Goal: Task Accomplishment & Management: Manage account settings

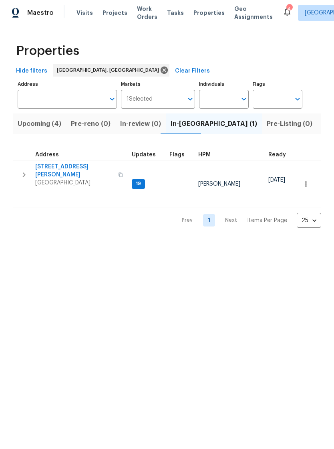
click at [83, 164] on span "[STREET_ADDRESS][PERSON_NAME]" at bounding box center [74, 171] width 78 height 16
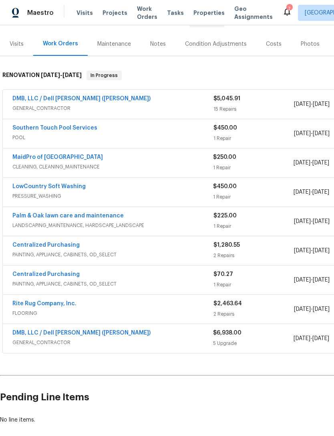
scroll to position [91, 0]
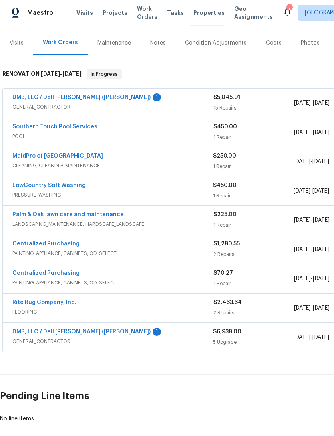
click at [70, 330] on link "DMB, LLC / Dell [PERSON_NAME] ([PERSON_NAME])" at bounding box center [81, 332] width 138 height 6
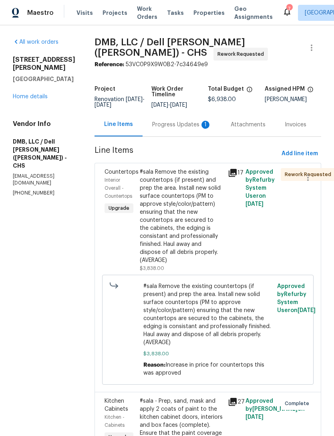
click at [40, 97] on link "Home details" at bounding box center [30, 97] width 35 height 6
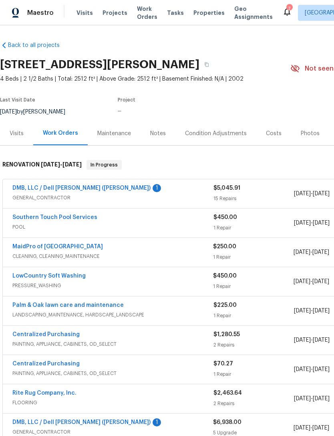
click at [231, 194] on div "$5,045.91 15 Repairs" at bounding box center [254, 193] width 81 height 19
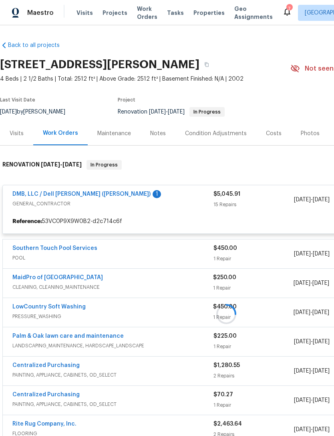
click at [81, 196] on div at bounding box center [226, 314] width 453 height 324
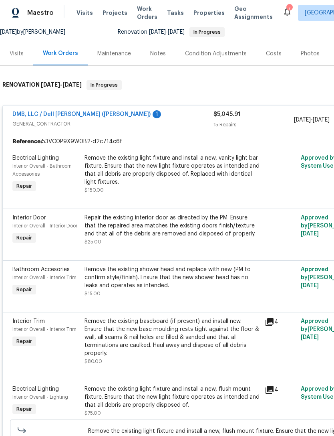
scroll to position [80, 0]
click at [202, 170] on div "Remove the existing light fixture and install a new, vanity light bar fixture. …" at bounding box center [173, 170] width 176 height 32
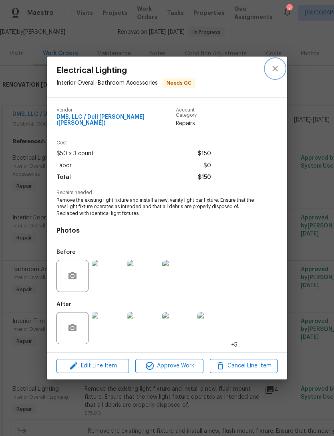
click at [274, 70] on icon "close" at bounding box center [276, 69] width 10 height 10
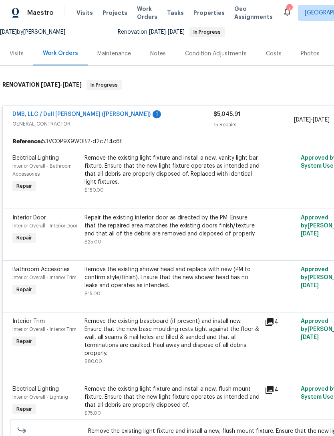
click at [207, 224] on div "Repair the existing interior door as directed by the PM. Ensure that the repair…" at bounding box center [173, 226] width 176 height 24
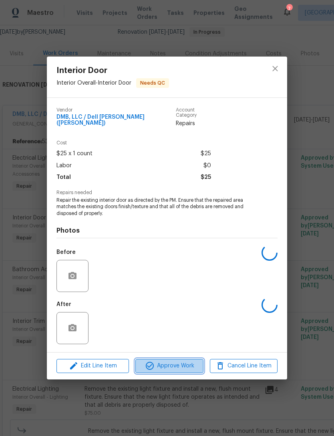
click at [186, 367] on span "Approve Work" at bounding box center [169, 366] width 63 height 10
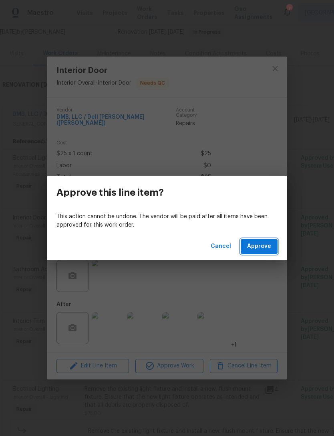
click at [263, 244] on span "Approve" at bounding box center [259, 246] width 24 height 10
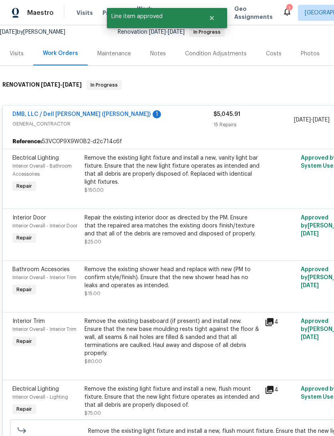
click at [202, 173] on div "Remove the existing light fixture and install a new, vanity light bar fixture. …" at bounding box center [173, 170] width 176 height 32
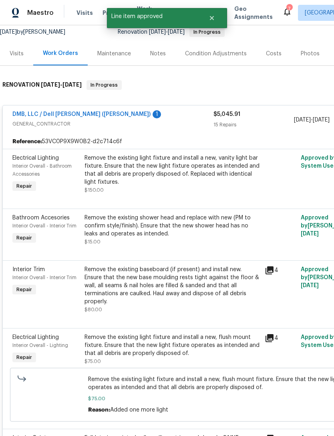
click at [207, 171] on div "Remove the existing light fixture and install a new, vanity light bar fixture. …" at bounding box center [173, 170] width 176 height 32
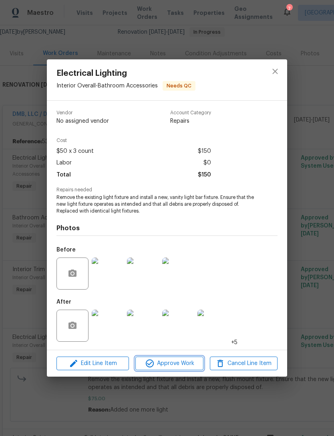
click at [182, 364] on span "Approve Work" at bounding box center [169, 363] width 63 height 10
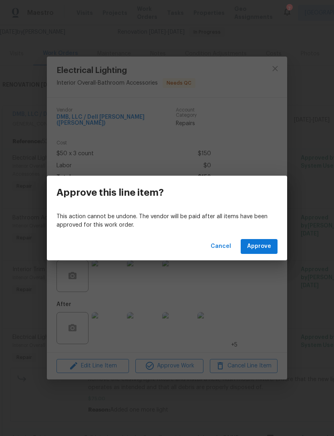
click at [258, 247] on span "Approve" at bounding box center [259, 246] width 24 height 10
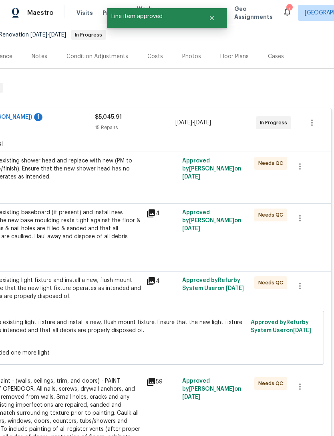
scroll to position [77, 119]
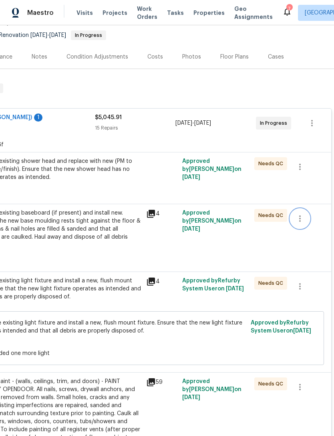
click at [305, 222] on icon "button" at bounding box center [300, 219] width 10 height 10
click at [310, 218] on li "Cancel" at bounding box center [306, 218] width 31 height 13
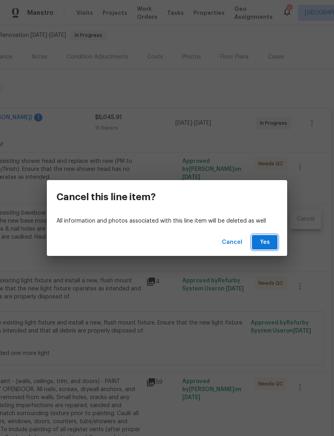
click at [271, 242] on button "Yes" at bounding box center [265, 242] width 26 height 15
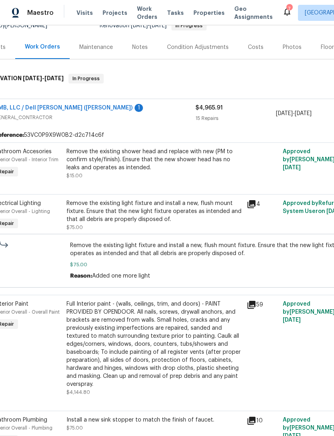
scroll to position [87, 18]
click at [172, 247] on span "Remove the existing light fixture and install a new, flush mount fixture. Ensur…" at bounding box center [208, 249] width 277 height 16
click at [182, 248] on span "Remove the existing light fixture and install a new, flush mount fixture. Ensur…" at bounding box center [208, 249] width 277 height 16
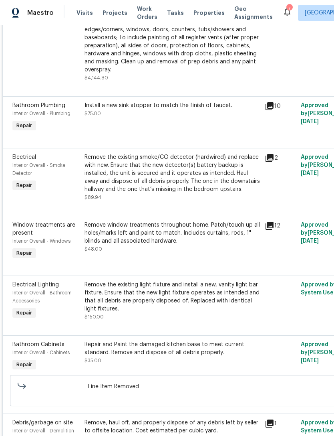
scroll to position [401, 0]
click at [160, 236] on div "Remove window treatments throughout home. Patch/touch up all holes/marks left a…" at bounding box center [173, 232] width 176 height 24
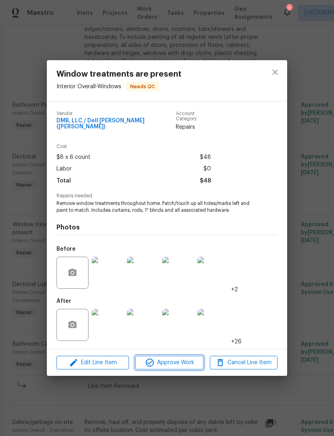
click at [182, 358] on span "Approve Work" at bounding box center [169, 363] width 63 height 10
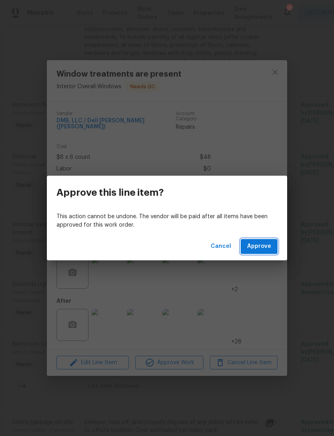
click at [259, 244] on span "Approve" at bounding box center [259, 246] width 24 height 10
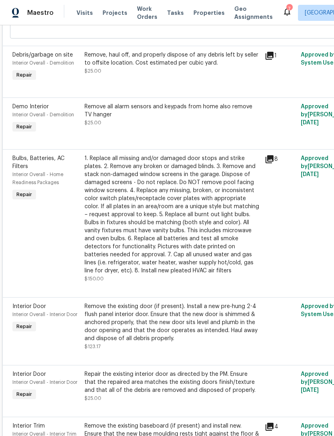
scroll to position [709, 0]
click at [194, 302] on div "Remove the existing door (if present). Install a new pre-hung 2-4 flush panel i…" at bounding box center [173, 322] width 176 height 40
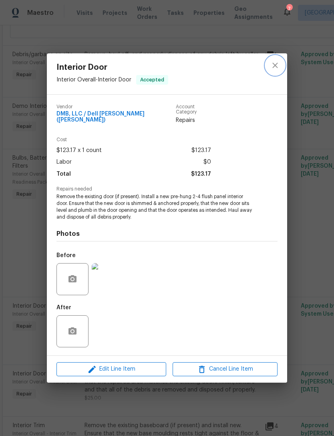
click at [275, 70] on icon "close" at bounding box center [276, 66] width 10 height 10
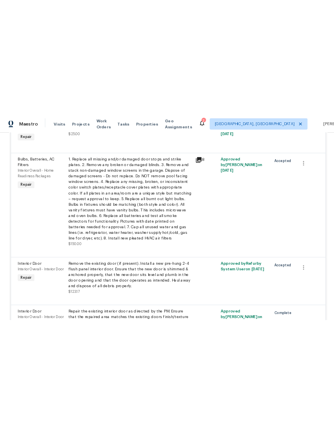
scroll to position [0, 0]
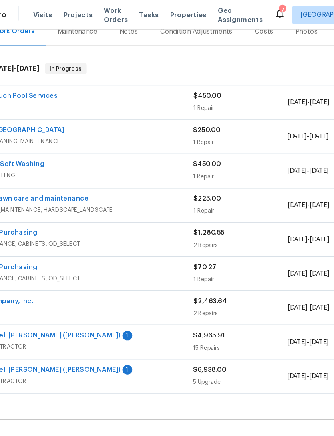
scroll to position [105, 0]
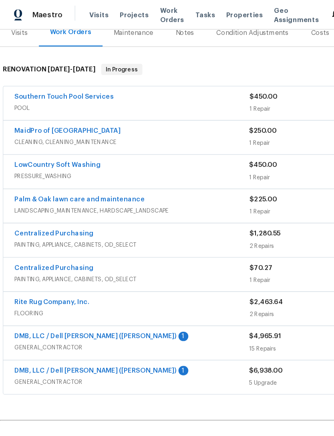
click at [65, 285] on link "DMB, LLC / Dell [PERSON_NAME] ([PERSON_NAME])" at bounding box center [81, 288] width 138 height 6
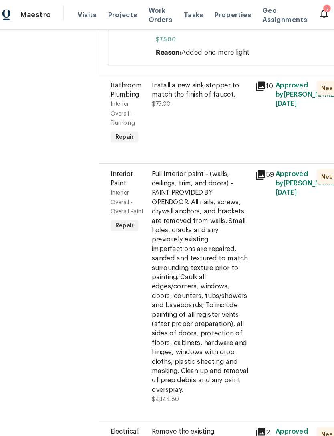
scroll to position [241, 0]
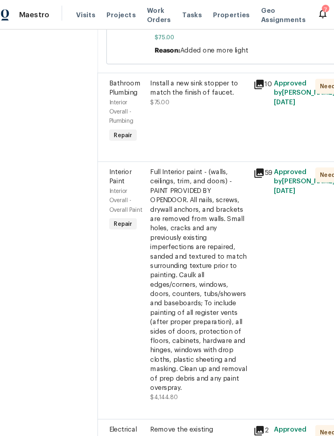
click at [170, 201] on div "Full Interior paint - (walls, ceilings, trim, and doors) - PAINT PROVIDED BY OP…" at bounding box center [181, 239] width 83 height 192
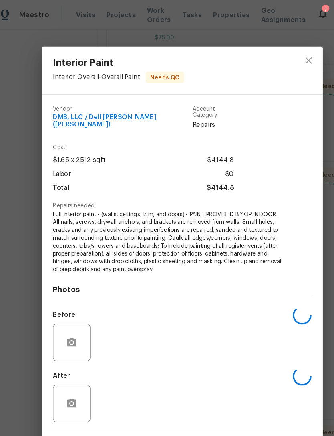
click at [166, 217] on span "Full Interior paint - (walls, ceilings, trim, and doors) - PAINT PROVIDED BY OP…" at bounding box center [156, 207] width 199 height 54
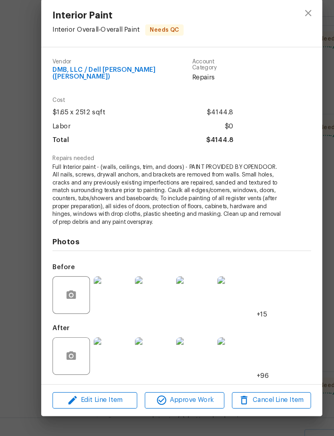
scroll to position [26, 0]
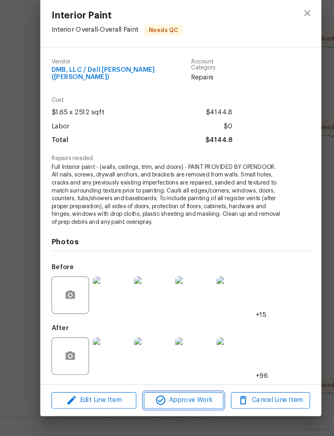
click at [169, 378] on span "Approve Work" at bounding box center [169, 383] width 63 height 10
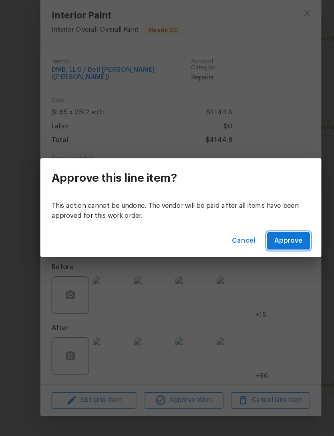
click at [249, 241] on span "Approve" at bounding box center [259, 246] width 24 height 10
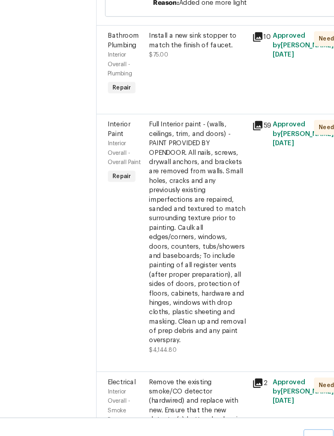
scroll to position [0, 0]
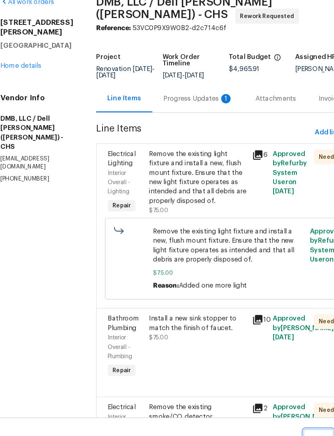
click at [273, 407] on button "Cancel Changes" at bounding box center [285, 424] width 26 height 34
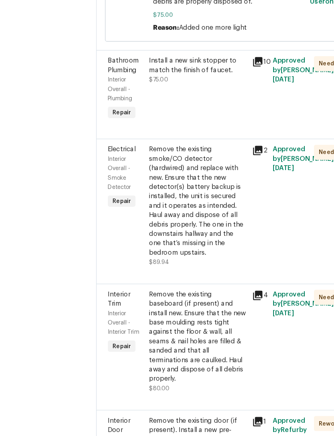
scroll to position [221, 0]
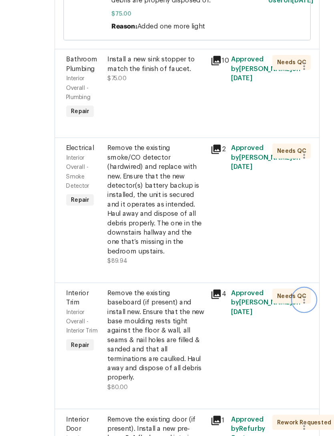
click at [307, 293] on icon "button" at bounding box center [308, 296] width 2 height 6
click at [248, 244] on li "Cancel" at bounding box center [263, 250] width 31 height 13
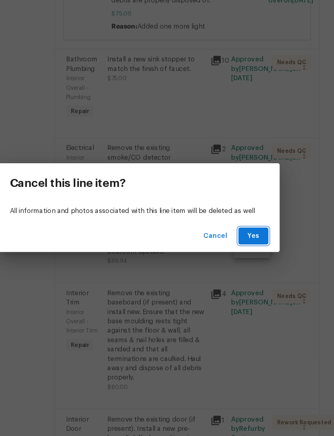
click at [259, 237] on span "Yes" at bounding box center [265, 242] width 13 height 10
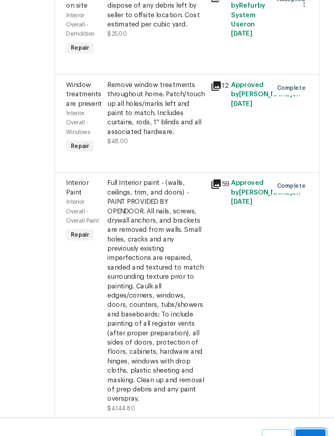
click at [301, 407] on button "Submit Changes" at bounding box center [314, 424] width 26 height 34
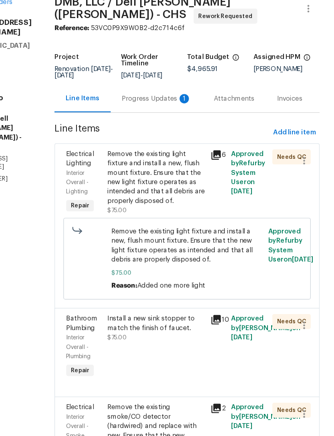
scroll to position [0, 0]
click at [147, 168] on div "Remove the existing light fixture and install a new, flush mount fixture. Ensur…" at bounding box center [181, 192] width 83 height 48
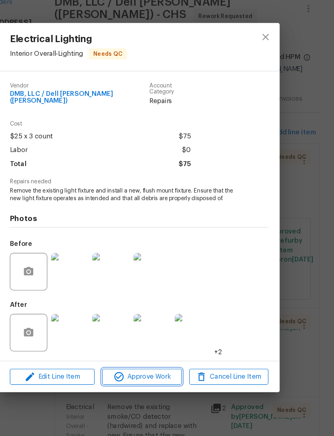
click at [138, 358] on span "Approve Work" at bounding box center [169, 363] width 63 height 10
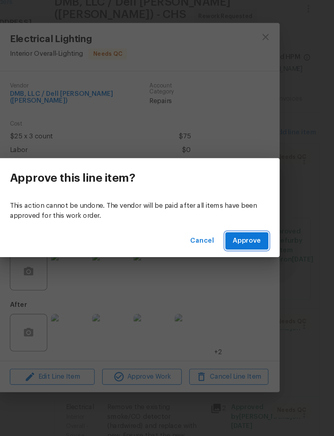
click at [247, 241] on span "Approve" at bounding box center [259, 246] width 24 height 10
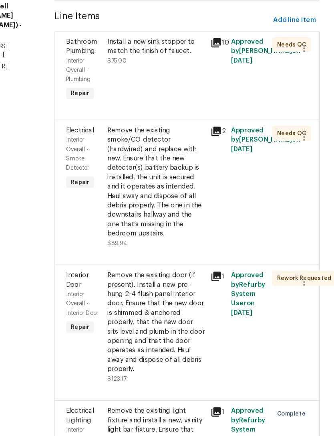
scroll to position [97, 0]
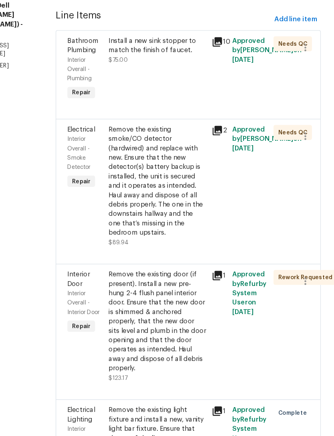
click at [140, 147] on div "Remove the existing smoke/CO detector (hardwired) and replace with new. Ensure …" at bounding box center [181, 195] width 83 height 96
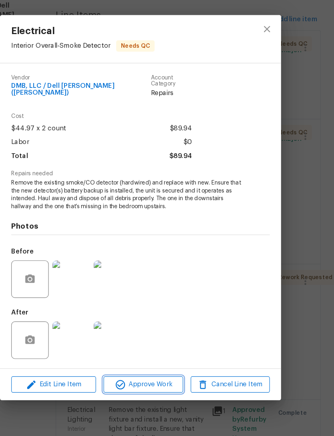
click at [138, 364] on span "Approve Work" at bounding box center [169, 369] width 63 height 10
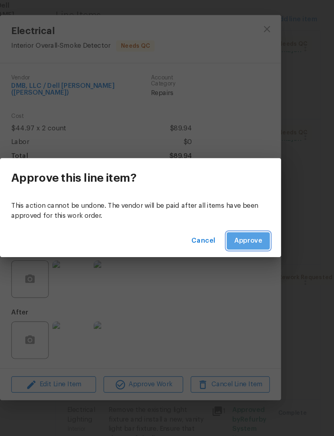
click at [247, 241] on span "Approve" at bounding box center [259, 246] width 24 height 10
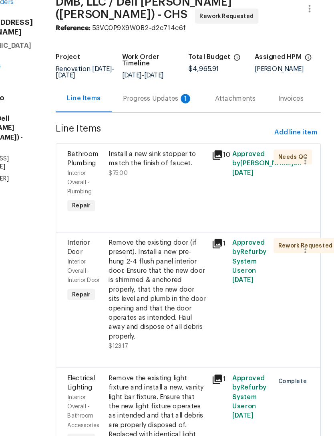
scroll to position [0, 0]
click at [140, 168] on div "Install a new sink stopper to match the finish of faucet." at bounding box center [181, 176] width 83 height 16
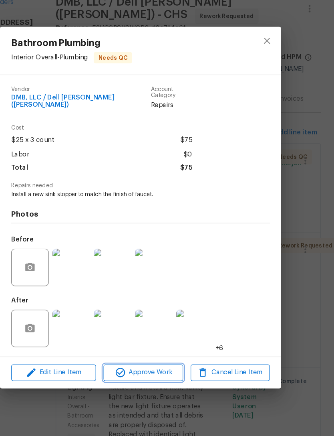
click at [141, 354] on span "Approve Work" at bounding box center [169, 359] width 63 height 10
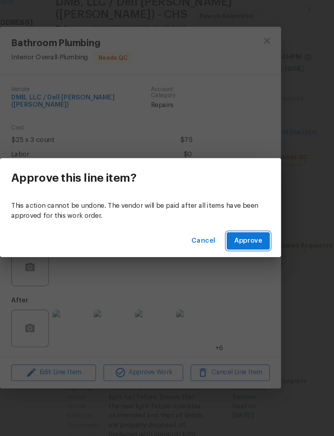
click at [247, 241] on span "Approve" at bounding box center [259, 246] width 24 height 10
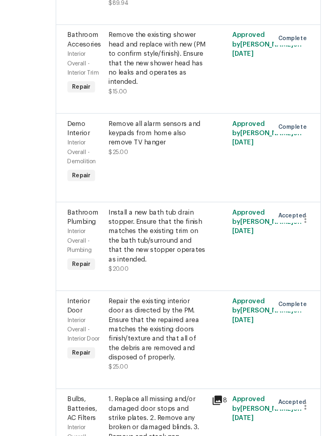
scroll to position [1035, 0]
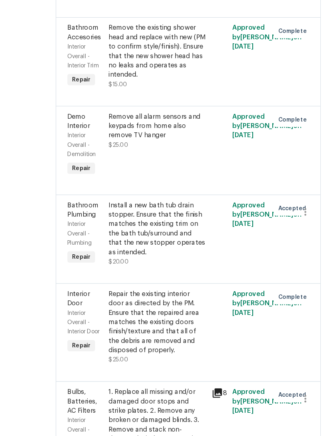
click at [146, 212] on div "Install a new bath tub drain stopper. Ensure that the finish matches the existi…" at bounding box center [181, 236] width 83 height 48
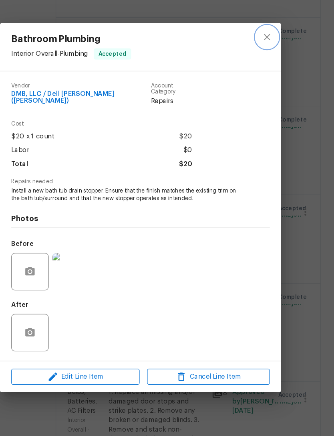
click at [266, 63] on button "close" at bounding box center [275, 72] width 19 height 19
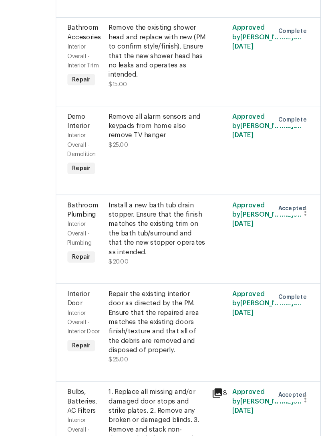
click at [140, 212] on div "Install a new bath tub drain stopper. Ensure that the finish matches the existi…" at bounding box center [181, 236] width 83 height 48
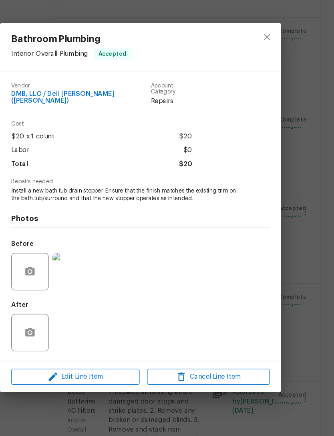
scroll to position [0, 0]
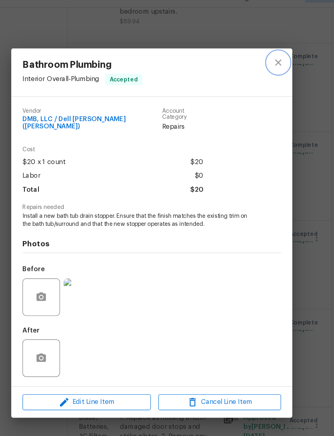
click at [266, 63] on button "close" at bounding box center [275, 72] width 19 height 19
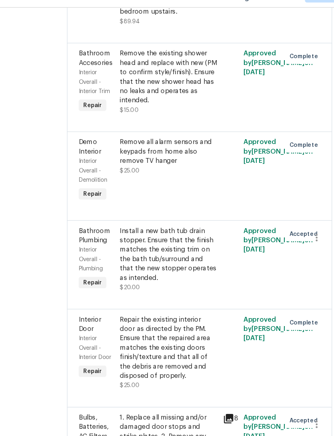
click at [279, 59] on div "Complete" at bounding box center [288, 88] width 18 height 61
